Goal: Download file/media

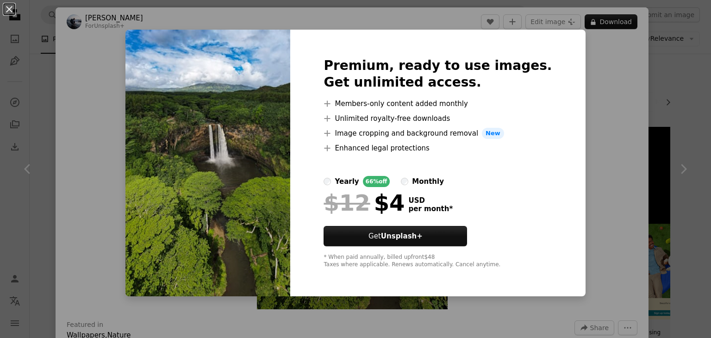
scroll to position [378, 0]
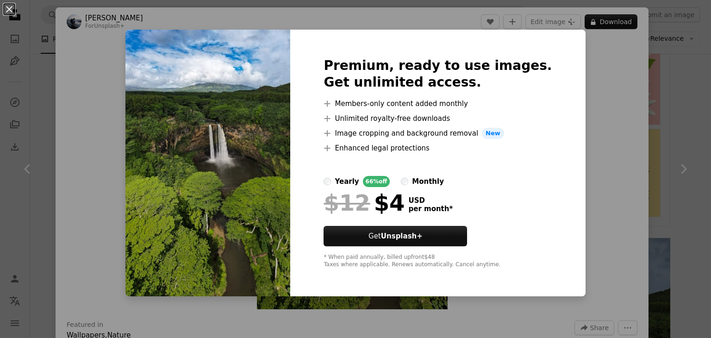
click at [276, 125] on img at bounding box center [207, 163] width 165 height 267
click at [241, 63] on img at bounding box center [207, 163] width 165 height 267
click at [245, 84] on img at bounding box center [207, 163] width 165 height 267
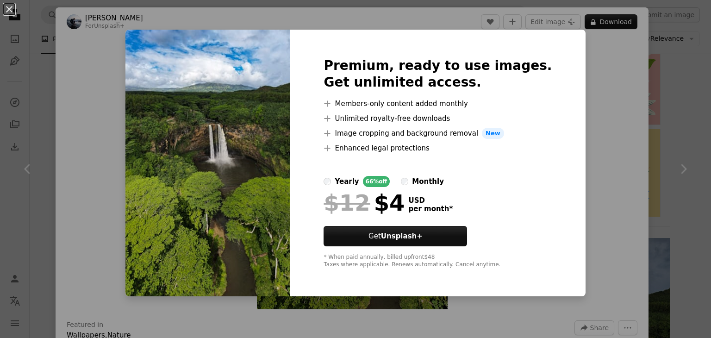
click at [89, 78] on div "An X shape Premium, ready to use images. Get unlimited access. A plus sign Memb…" at bounding box center [355, 169] width 711 height 338
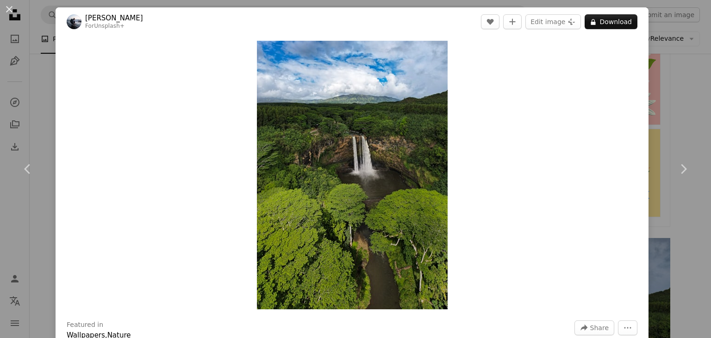
drag, startPoint x: 89, startPoint y: 78, endPoint x: 194, endPoint y: 118, distance: 112.2
click at [194, 118] on div "Zoom in" at bounding box center [352, 175] width 593 height 278
